Goal: Transaction & Acquisition: Purchase product/service

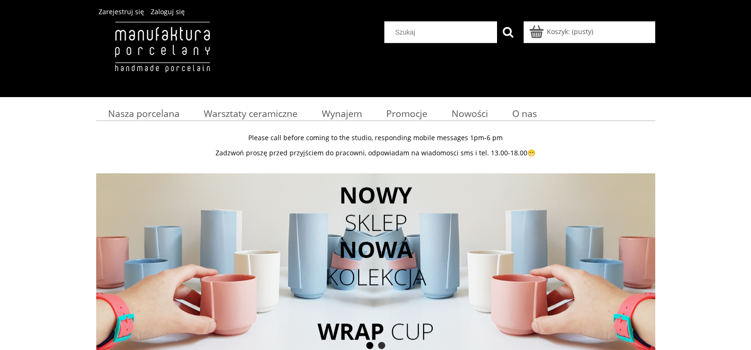
scroll to position [47, 0]
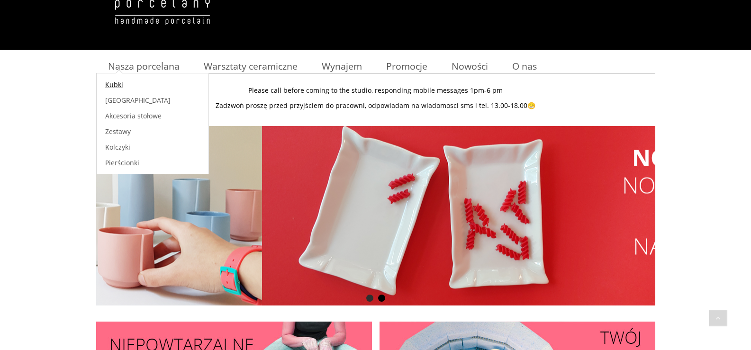
click at [111, 87] on span "Kubki" at bounding box center [114, 84] width 18 height 9
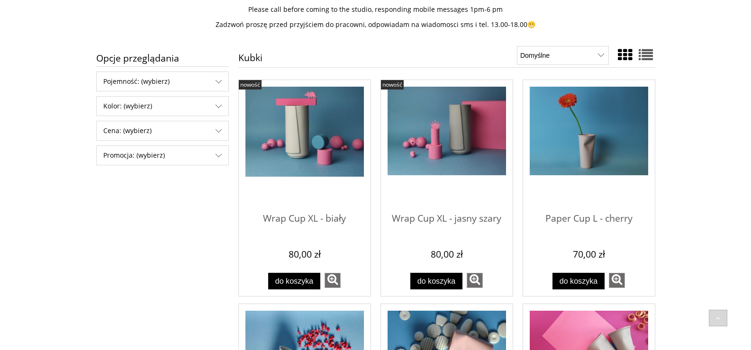
scroll to position [142, 0]
click at [608, 135] on img "Przejdź do produktu Paper Cup L - cherry" at bounding box center [589, 131] width 118 height 89
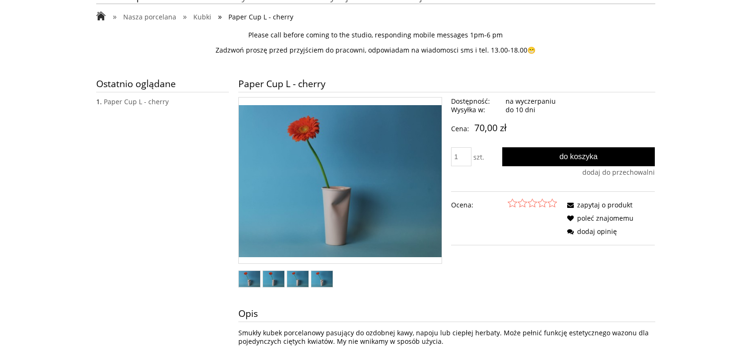
scroll to position [142, 0]
